Goal: Communication & Community: Answer question/provide support

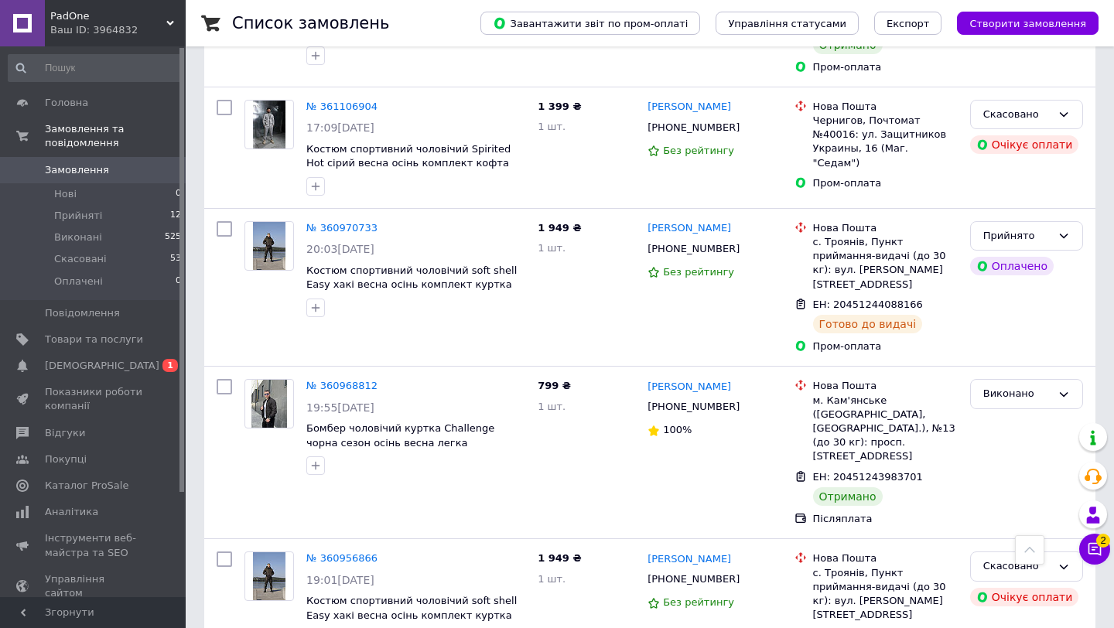
scroll to position [2345, 0]
click at [103, 218] on li "Прийняті 12" at bounding box center [95, 216] width 190 height 22
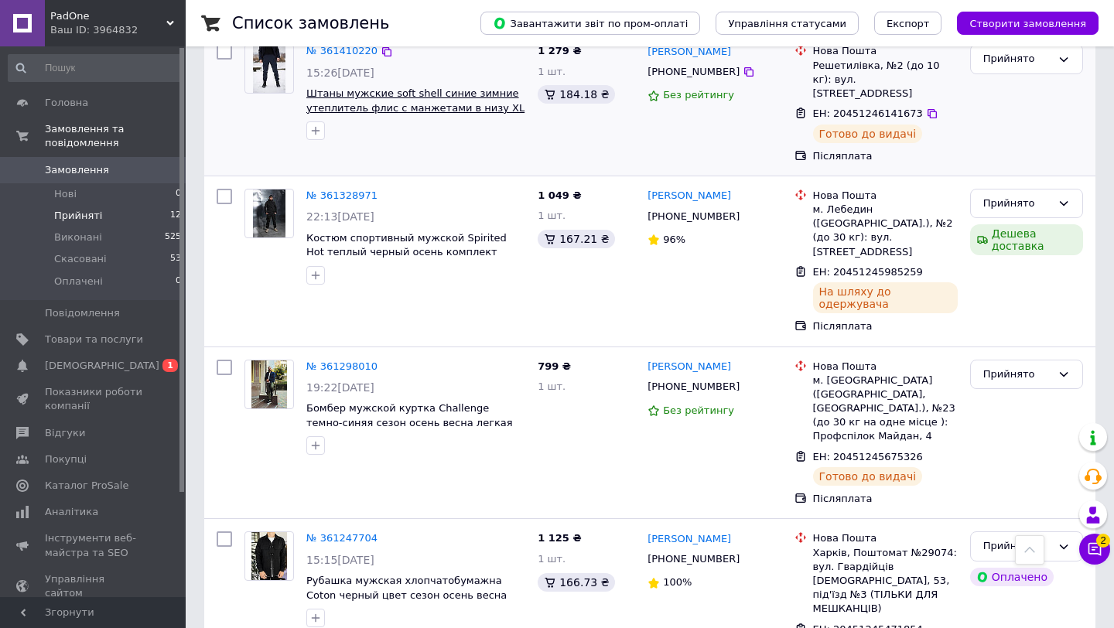
scroll to position [924, 0]
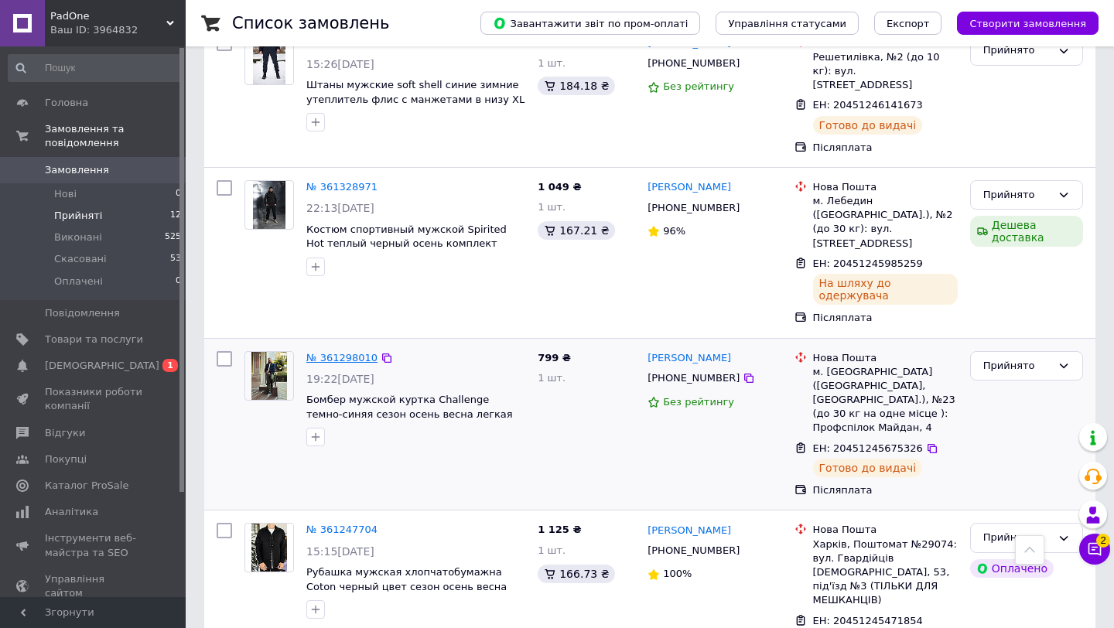
click at [350, 352] on link "№ 361298010" at bounding box center [341, 358] width 71 height 12
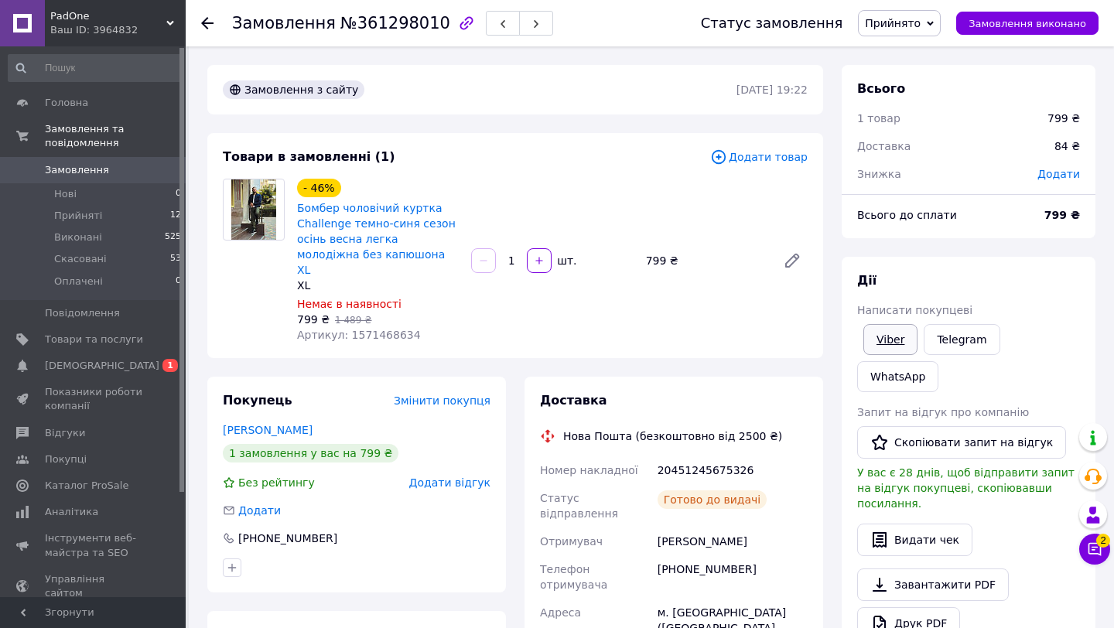
click at [882, 339] on link "Viber" at bounding box center [890, 339] width 54 height 31
click at [716, 528] on div "Рогожина Ланна" at bounding box center [732, 542] width 156 height 28
copy div "Рогожина Ланна"
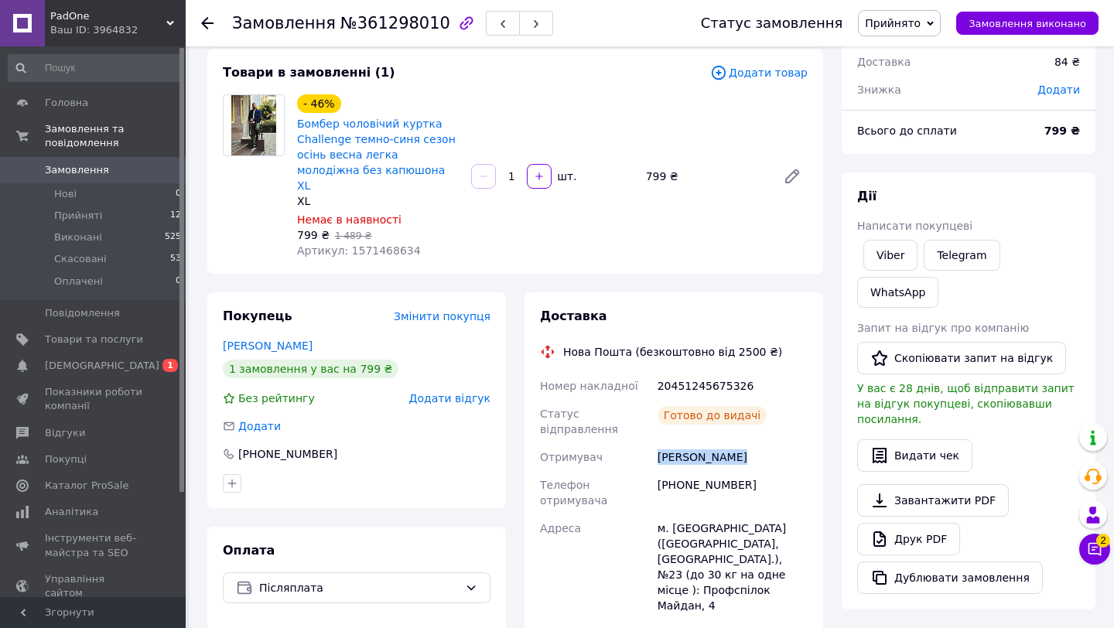
scroll to position [138, 0]
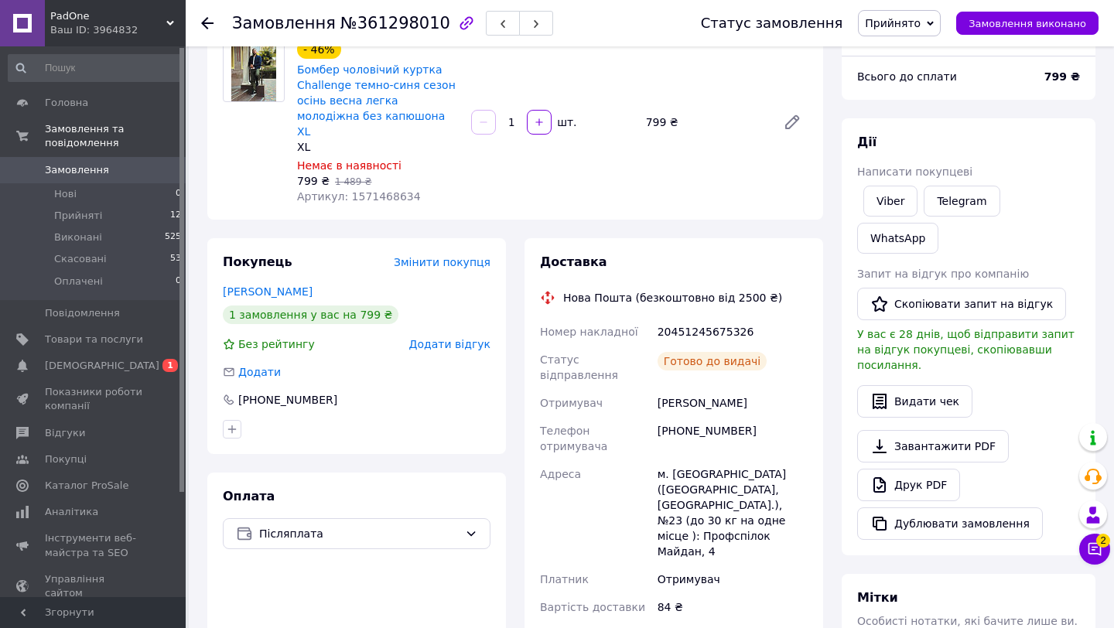
click at [691, 417] on div "+380677611040" at bounding box center [732, 438] width 156 height 43
copy div "+380677611040"
click at [692, 460] on div "м. Запоріжжя (Запорізька обл., Запорізький р-н.), №23 (до 30 кг на одне місце )…" at bounding box center [732, 512] width 156 height 105
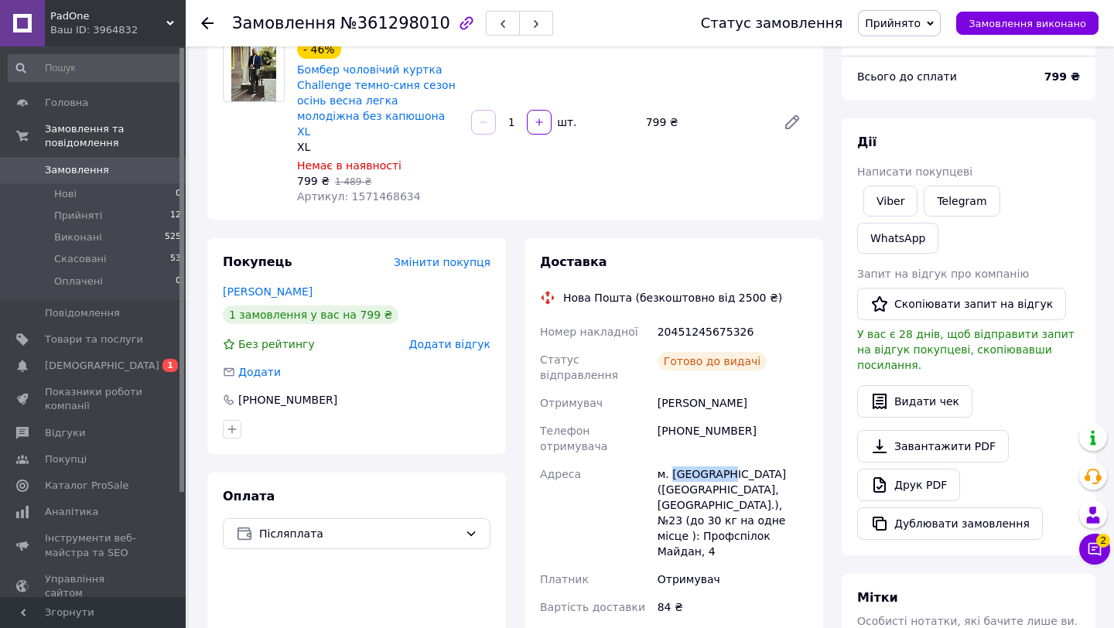
click at [692, 460] on div "м. Запоріжжя (Запорізька обл., Запорізький р-н.), №23 (до 30 кг на одне місце )…" at bounding box center [732, 512] width 156 height 105
copy div "Запоріжжя"
click at [80, 171] on span "Замовлення" at bounding box center [77, 170] width 64 height 14
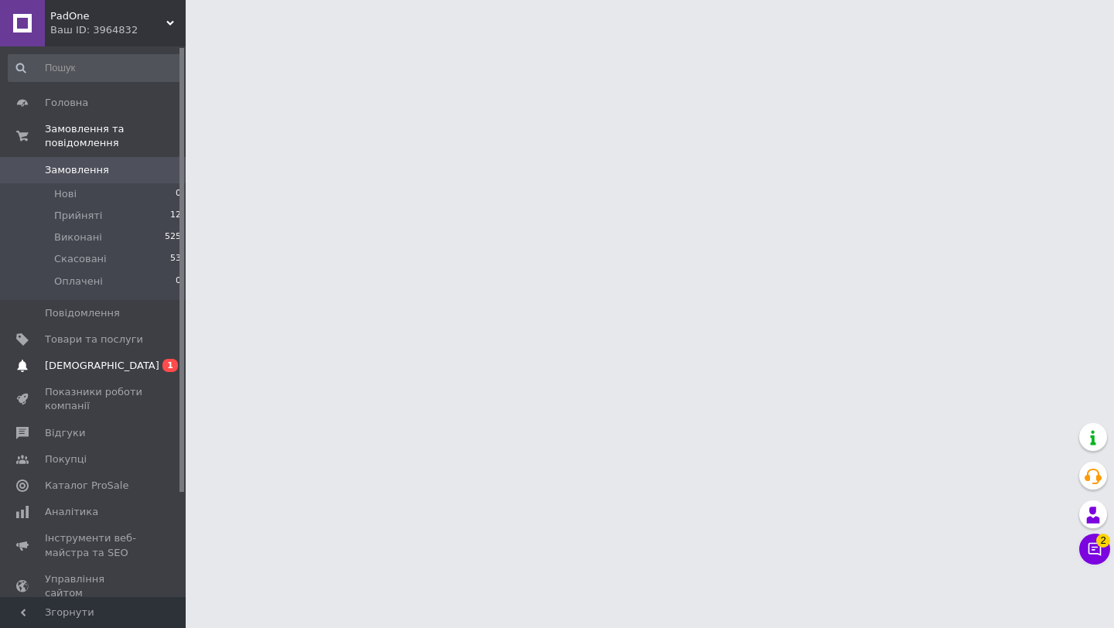
click at [76, 365] on span "[DEMOGRAPHIC_DATA]" at bounding box center [102, 366] width 114 height 14
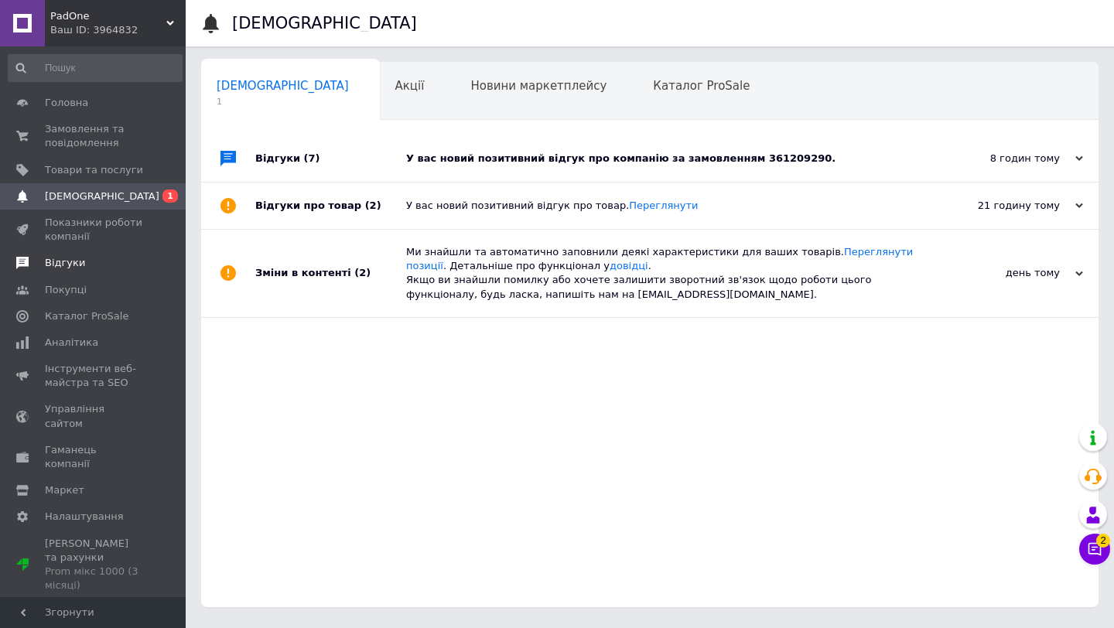
click at [49, 266] on span "Відгуки" at bounding box center [65, 263] width 40 height 14
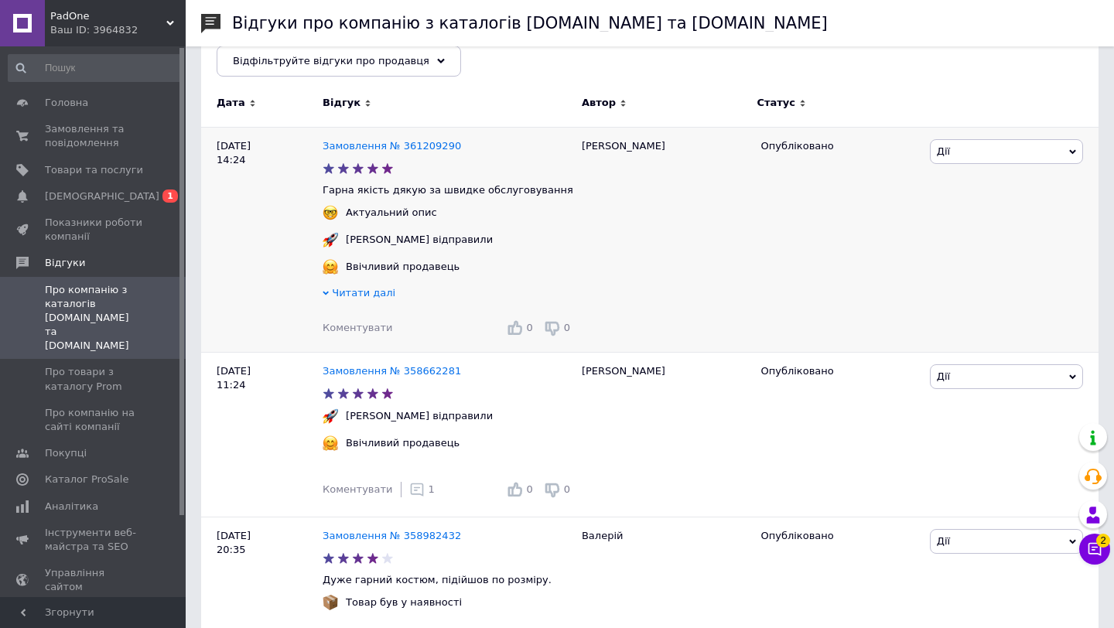
scroll to position [208, 0]
click at [397, 145] on link "Замовлення № 361209290" at bounding box center [392, 144] width 138 height 12
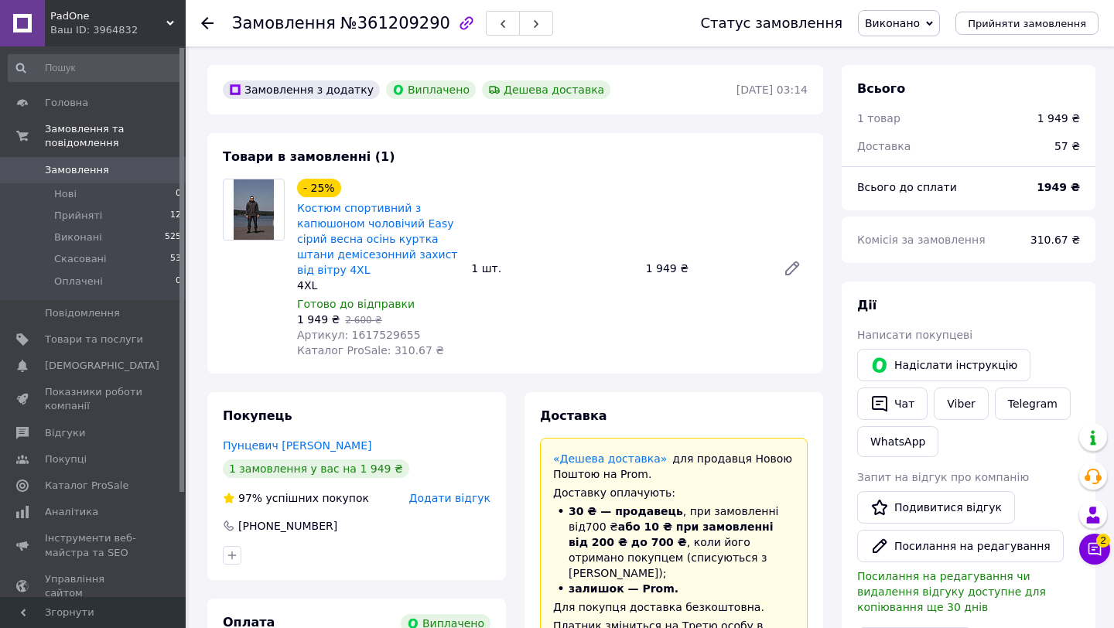
scroll to position [87, 0]
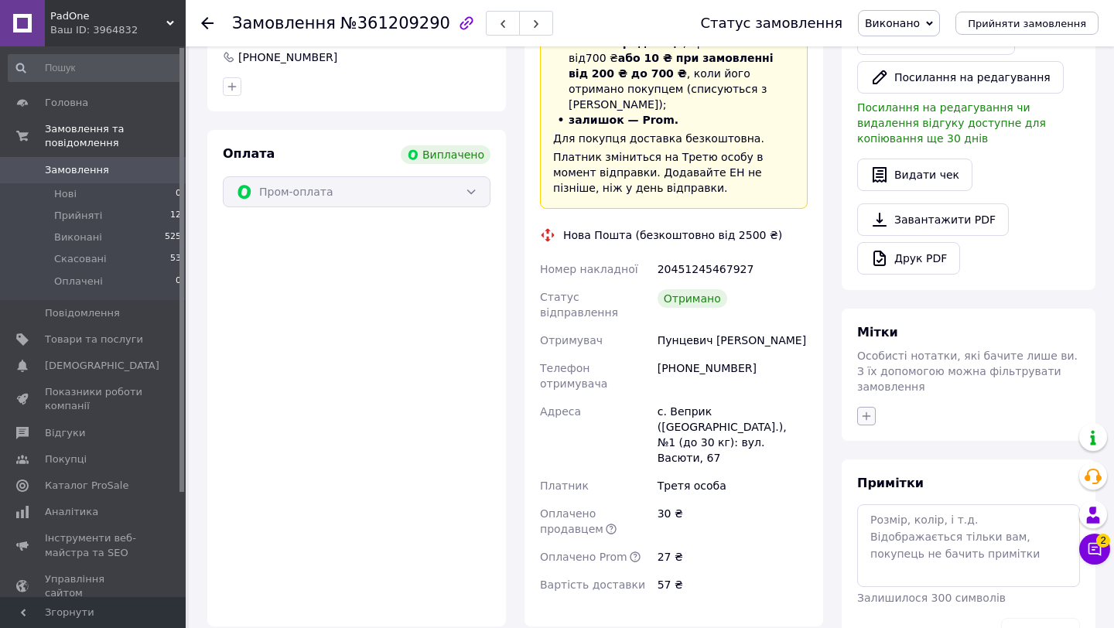
click at [860, 416] on icon "button" at bounding box center [866, 416] width 12 height 12
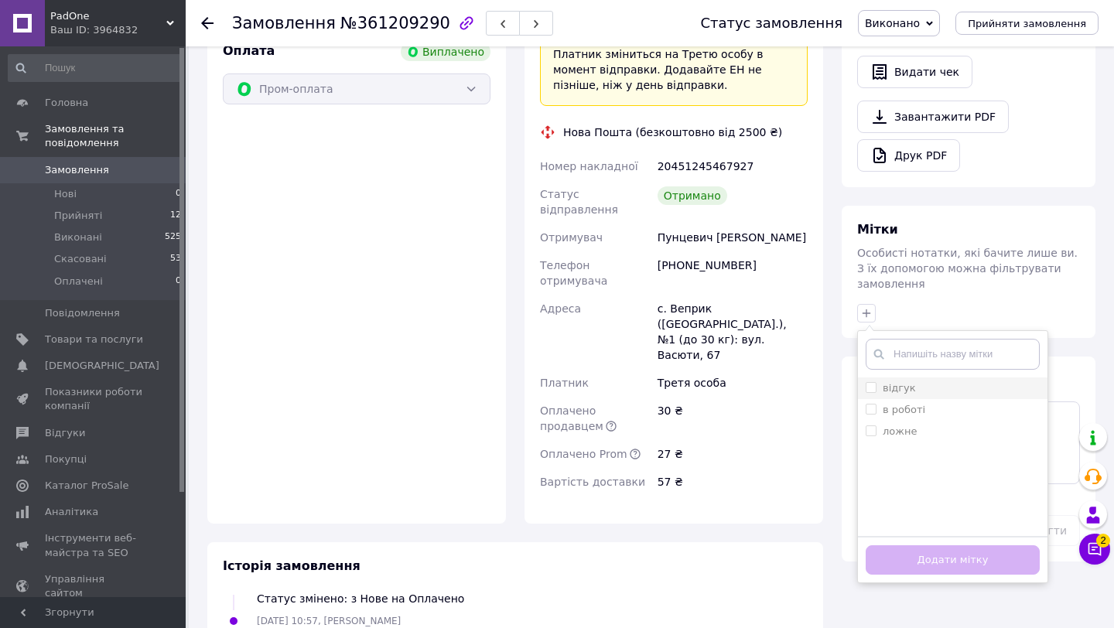
click at [872, 382] on input "відгук" at bounding box center [871, 387] width 10 height 10
checkbox input "true"
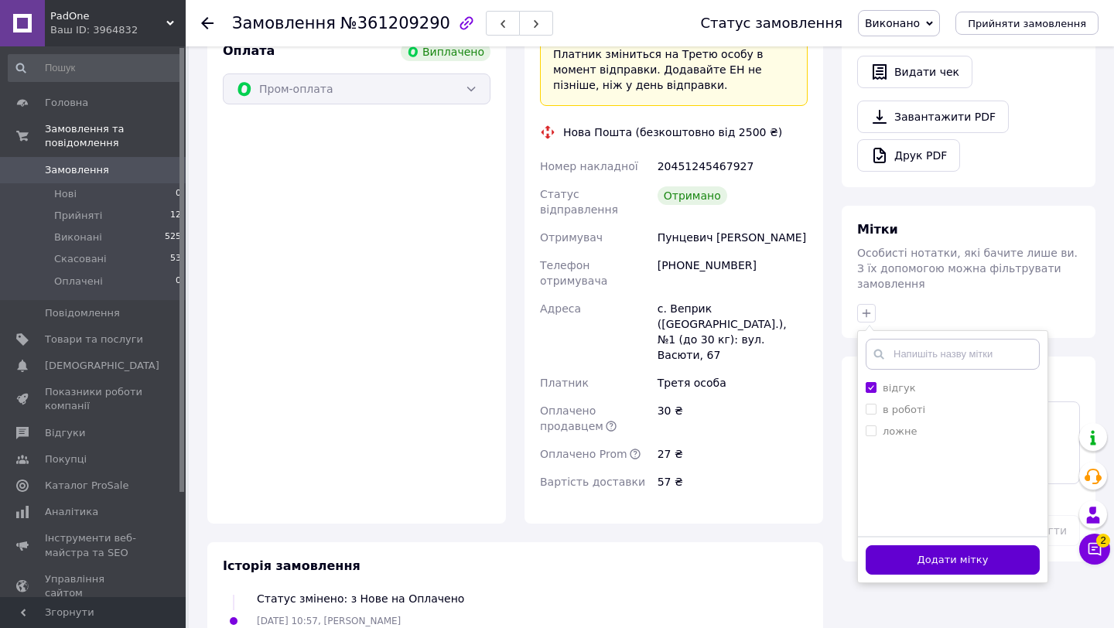
click at [911, 555] on button "Додати мітку" at bounding box center [953, 560] width 174 height 30
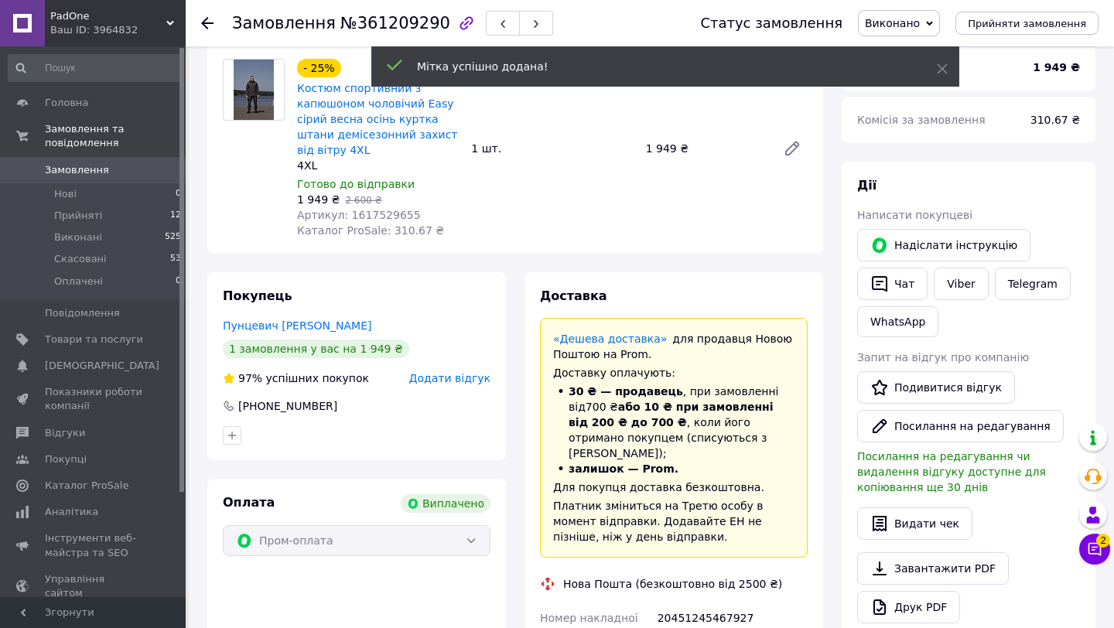
scroll to position [0, 0]
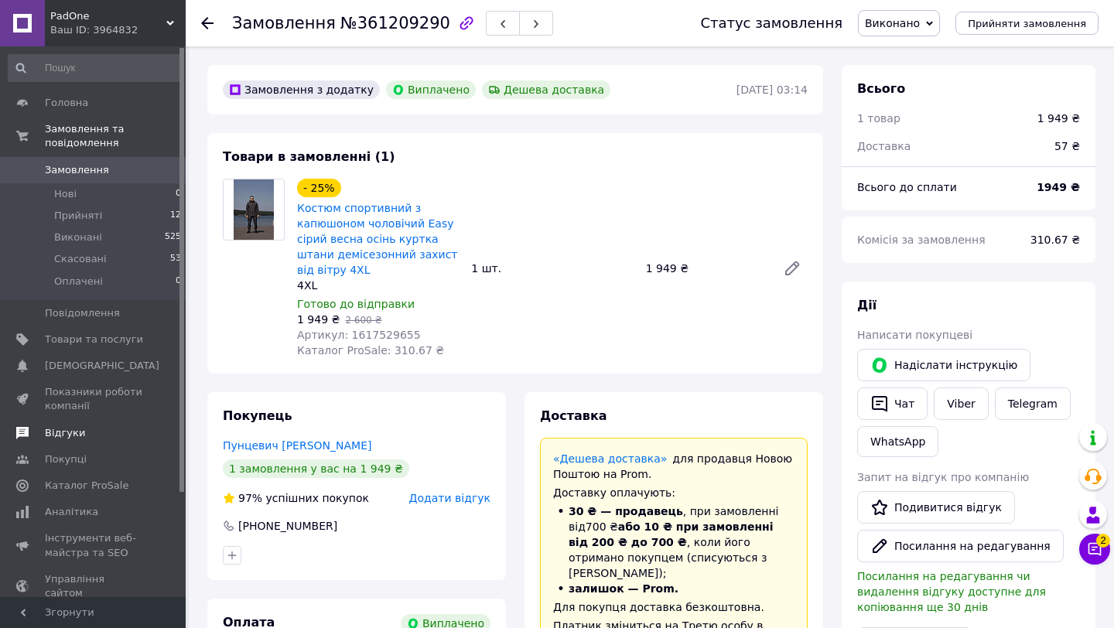
click at [70, 433] on span "Відгуки" at bounding box center [65, 433] width 40 height 14
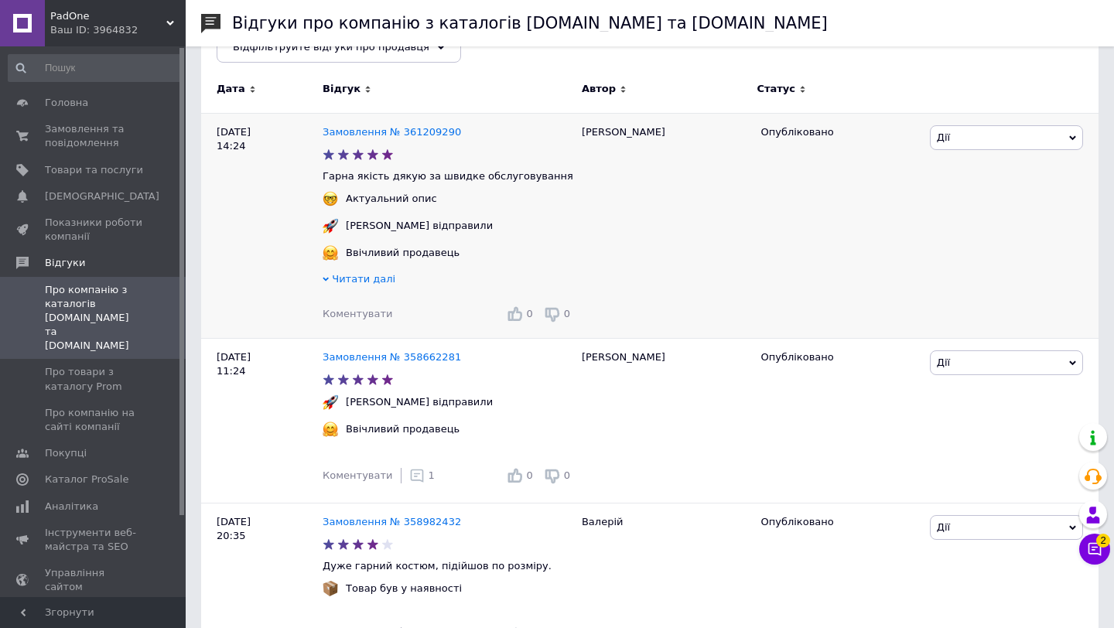
scroll to position [252, 0]
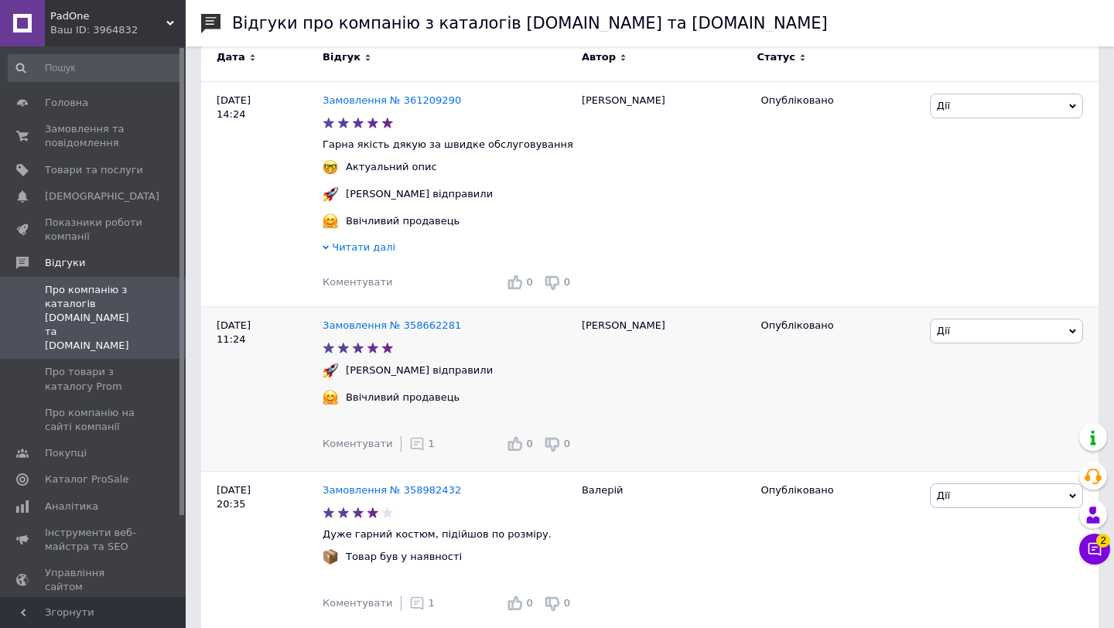
click at [413, 446] on icon at bounding box center [416, 443] width 15 height 15
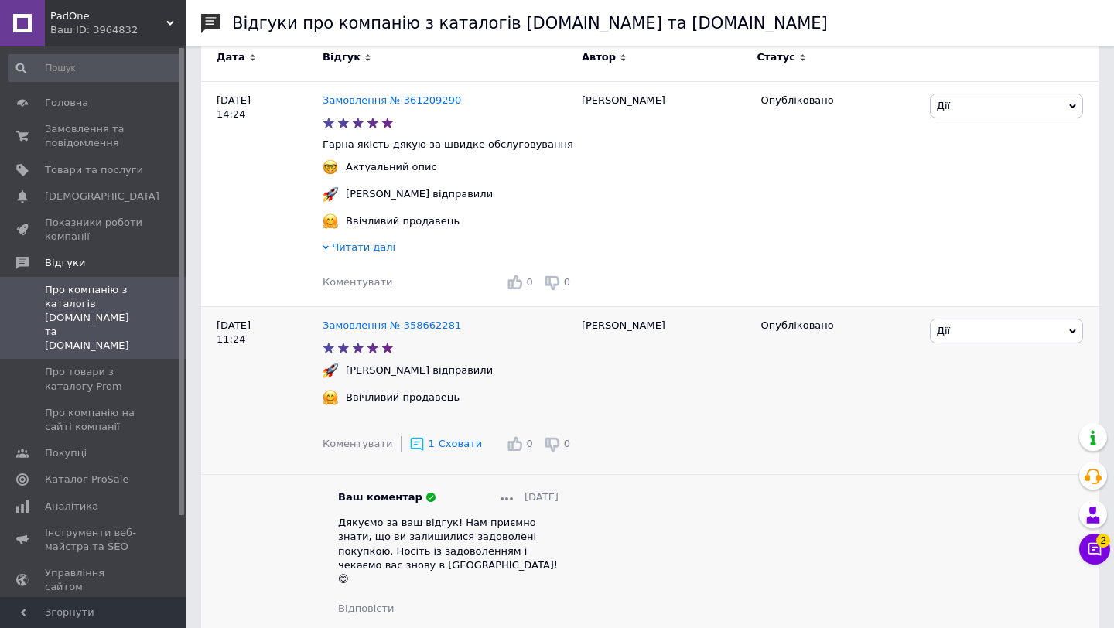
click at [394, 540] on span "Дякуємо за ваш відгук! Нам приємно знати, що ви залишилися задоволені покупкою.…" at bounding box center [448, 551] width 220 height 68
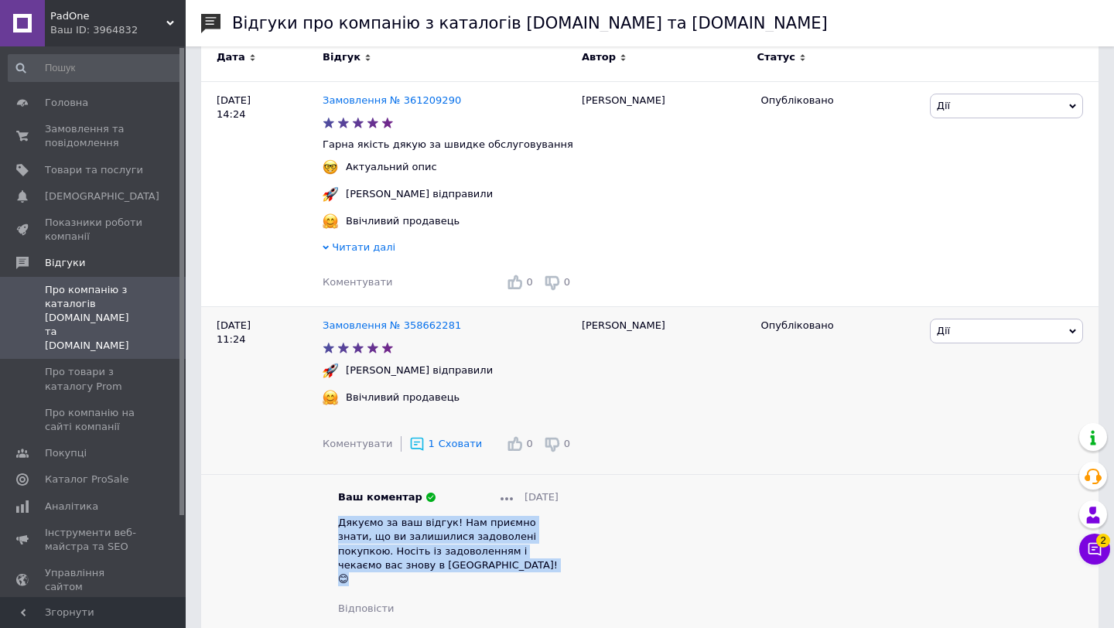
click at [394, 540] on span "Дякуємо за ваш відгук! Нам приємно знати, що ви залишилися задоволені покупкою.…" at bounding box center [448, 551] width 220 height 68
copy span "Дякуємо за ваш відгук! Нам приємно знати, що ви залишилися задоволені покупкою.…"
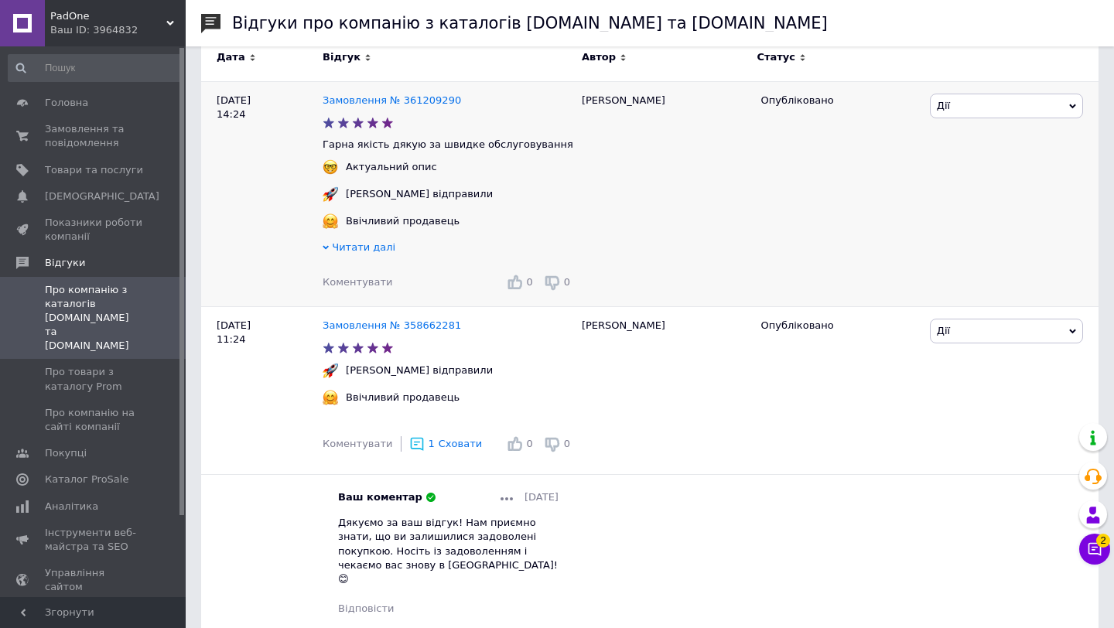
click at [367, 279] on span "Коментувати" at bounding box center [358, 282] width 70 height 12
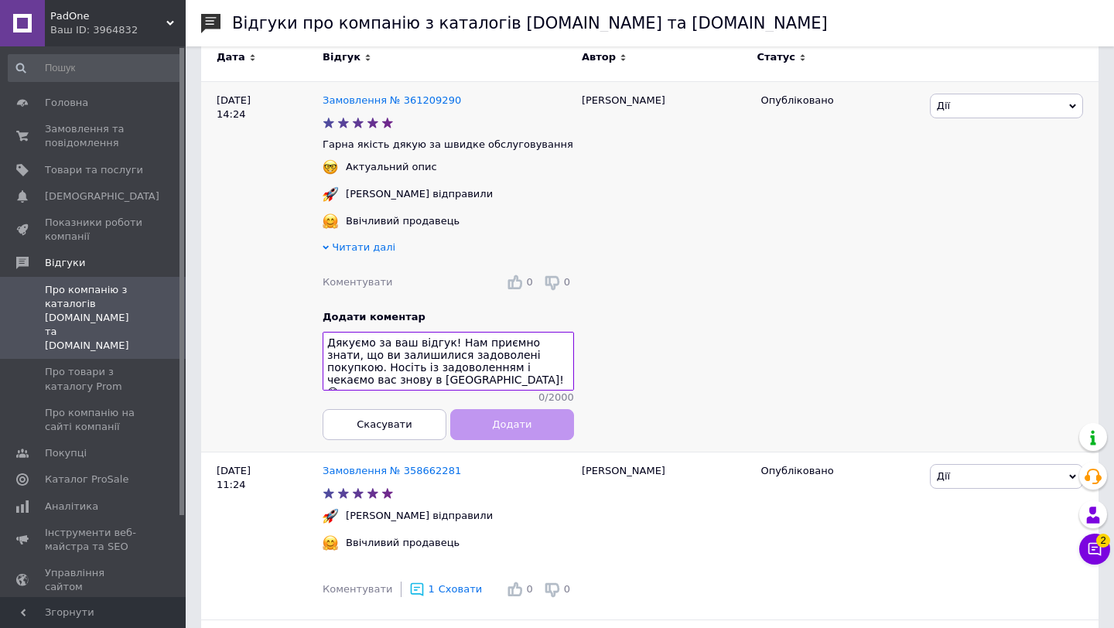
scroll to position [11, 0]
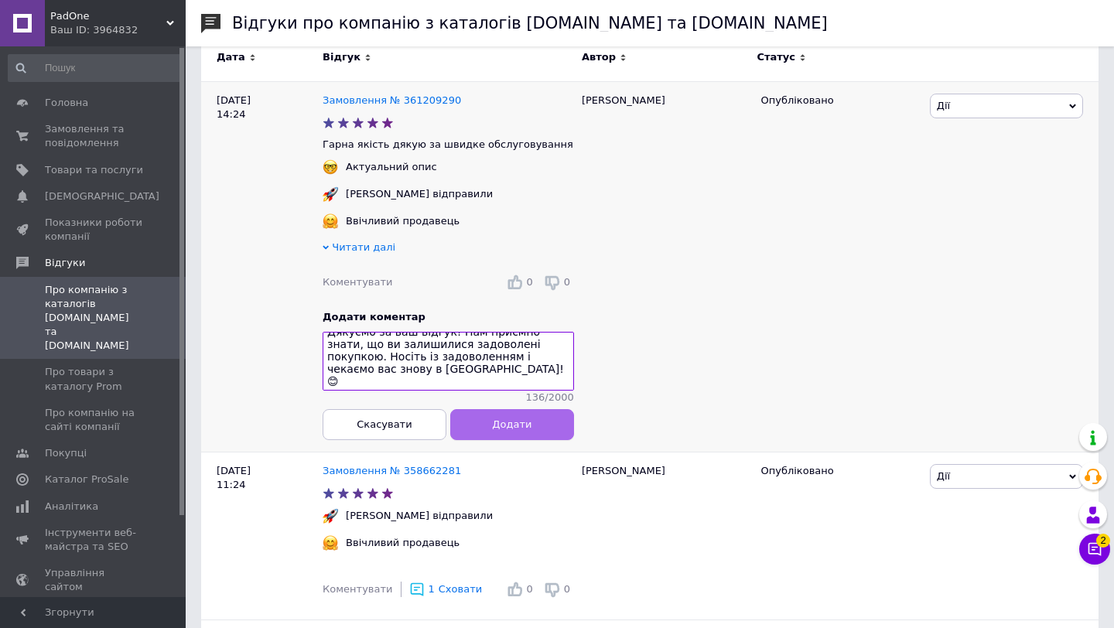
type textarea "Дякуємо за ваш відгук! Нам приємно знати, що ви залишилися задоволені покупкою.…"
click at [488, 416] on button "Додати" at bounding box center [512, 424] width 124 height 31
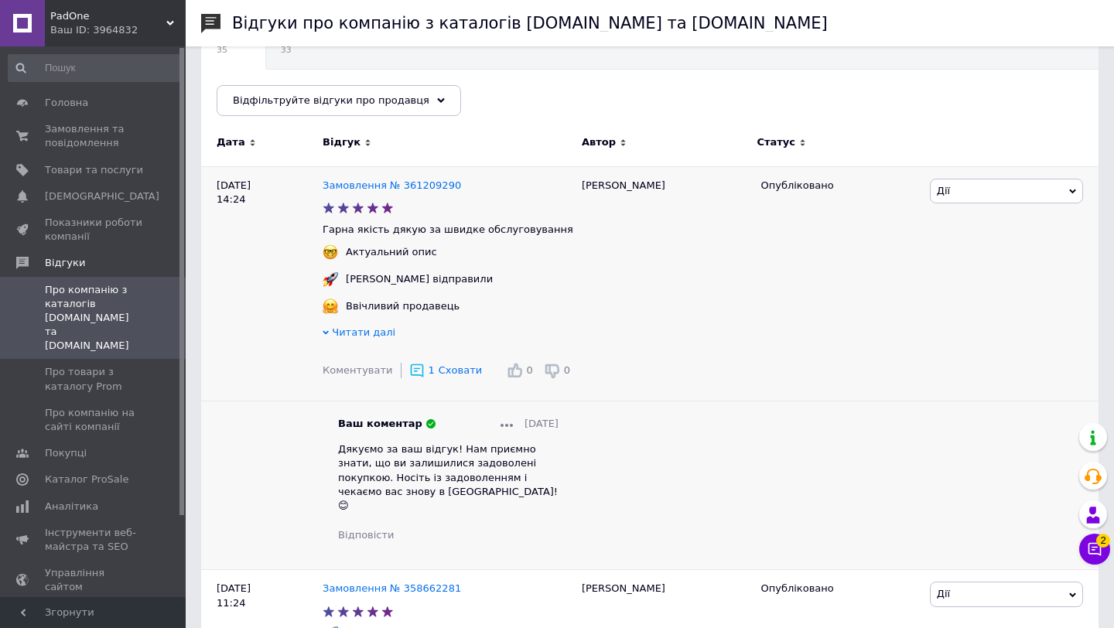
scroll to position [160, 0]
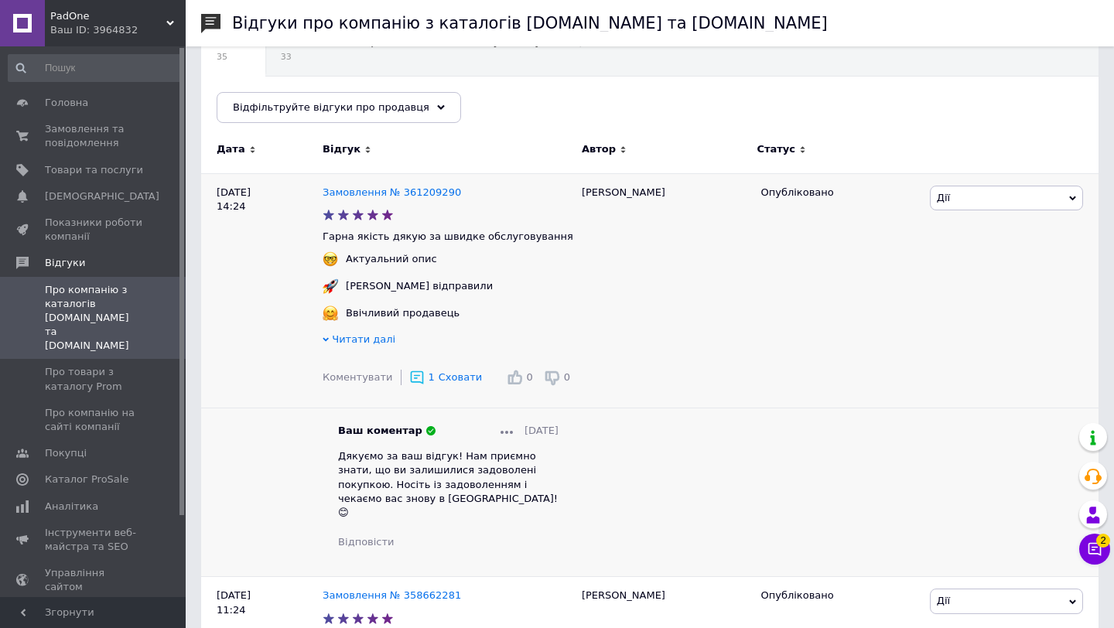
click at [440, 383] on span "Сховати" at bounding box center [460, 377] width 43 height 12
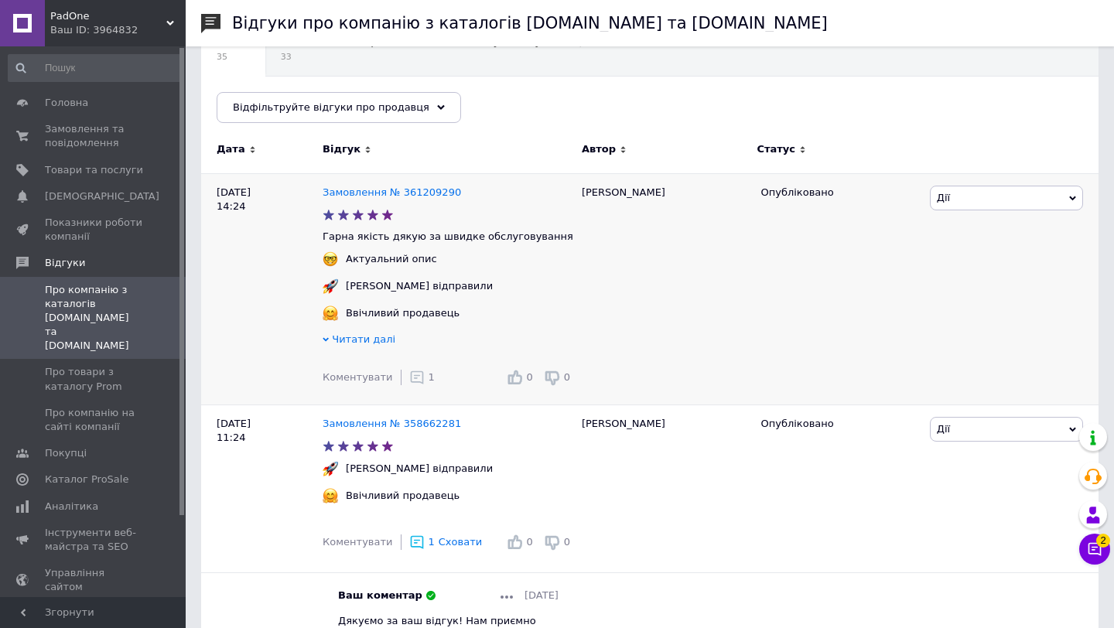
scroll to position [102, 0]
